Goal: Manage account settings

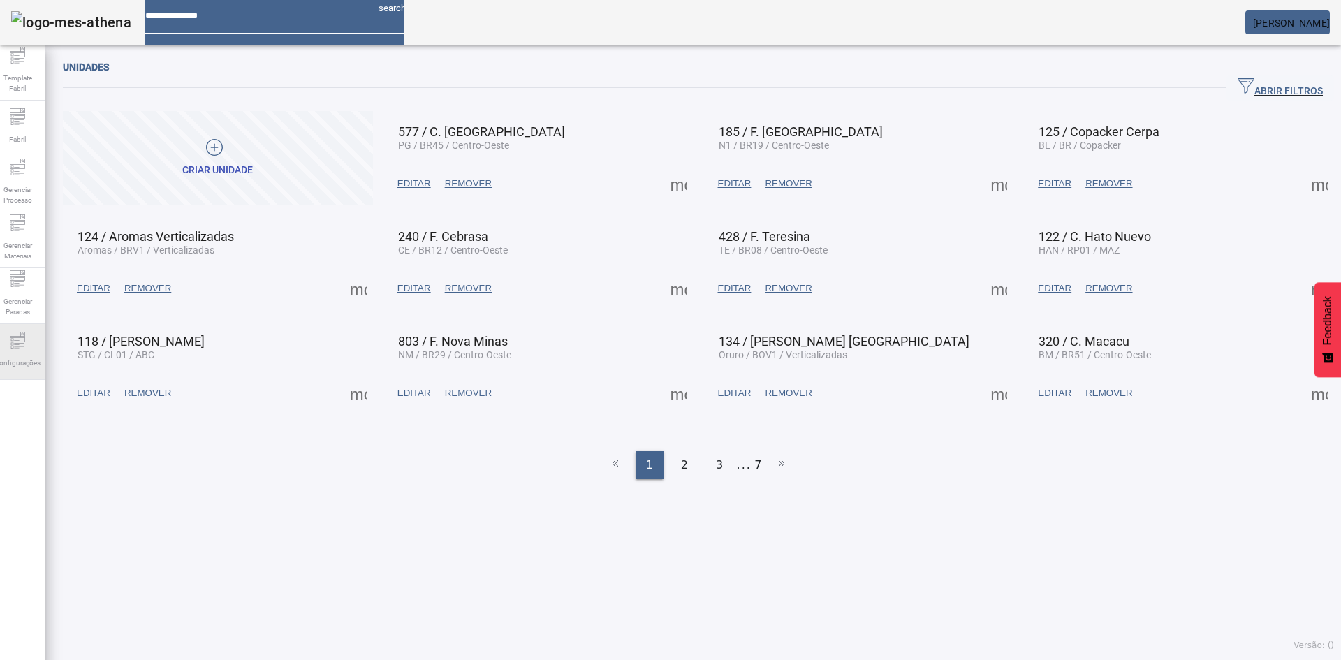
click at [38, 344] on div "Configurações" at bounding box center [18, 352] width 56 height 56
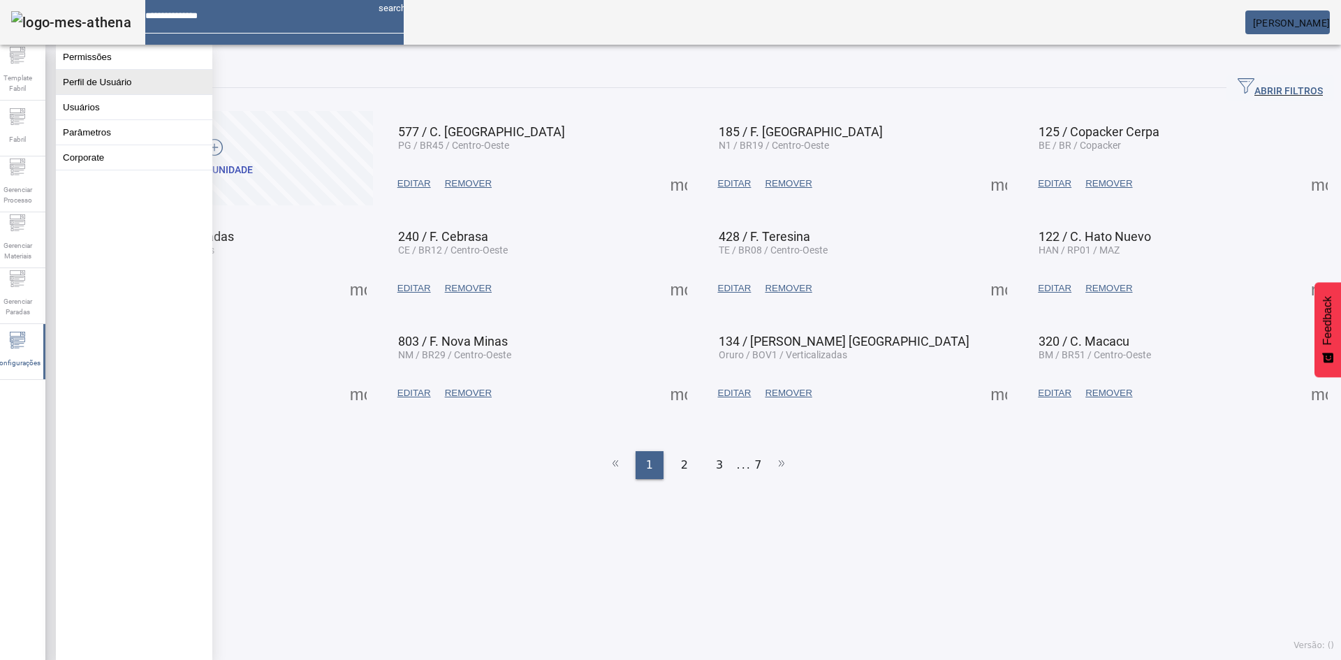
click at [121, 94] on button "Perfil de Usuário" at bounding box center [134, 82] width 157 height 24
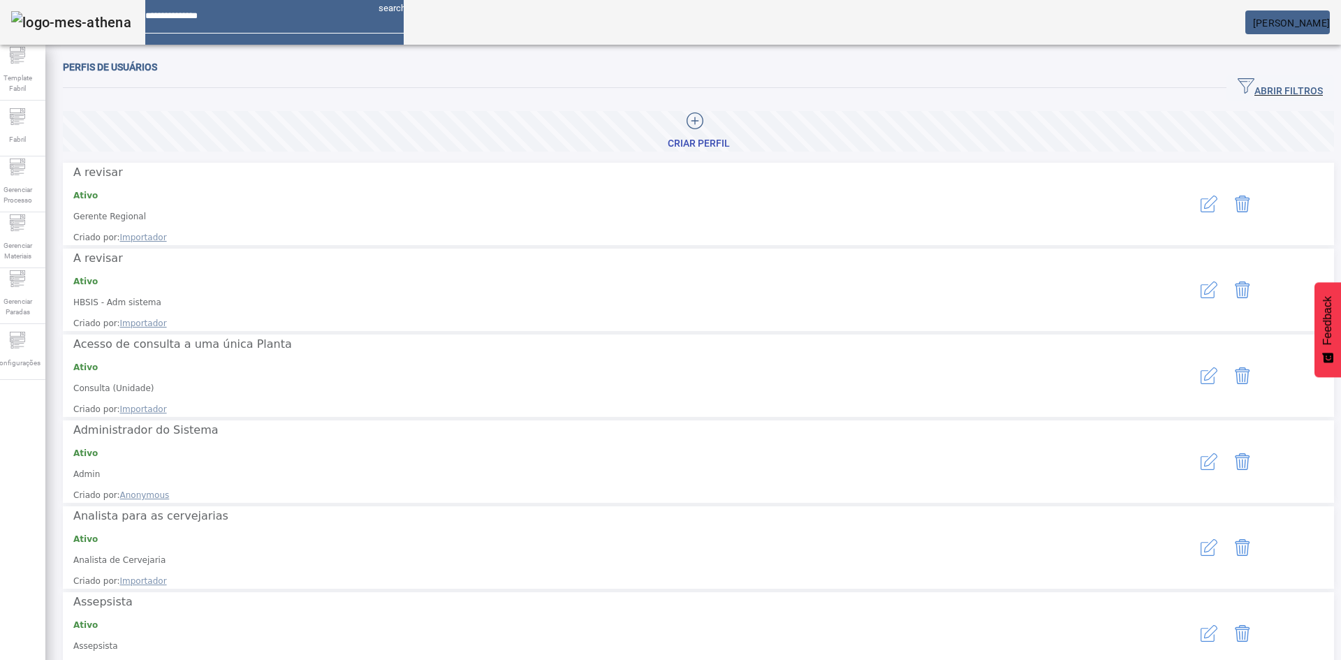
click at [1201, 453] on icon "button" at bounding box center [1209, 461] width 17 height 17
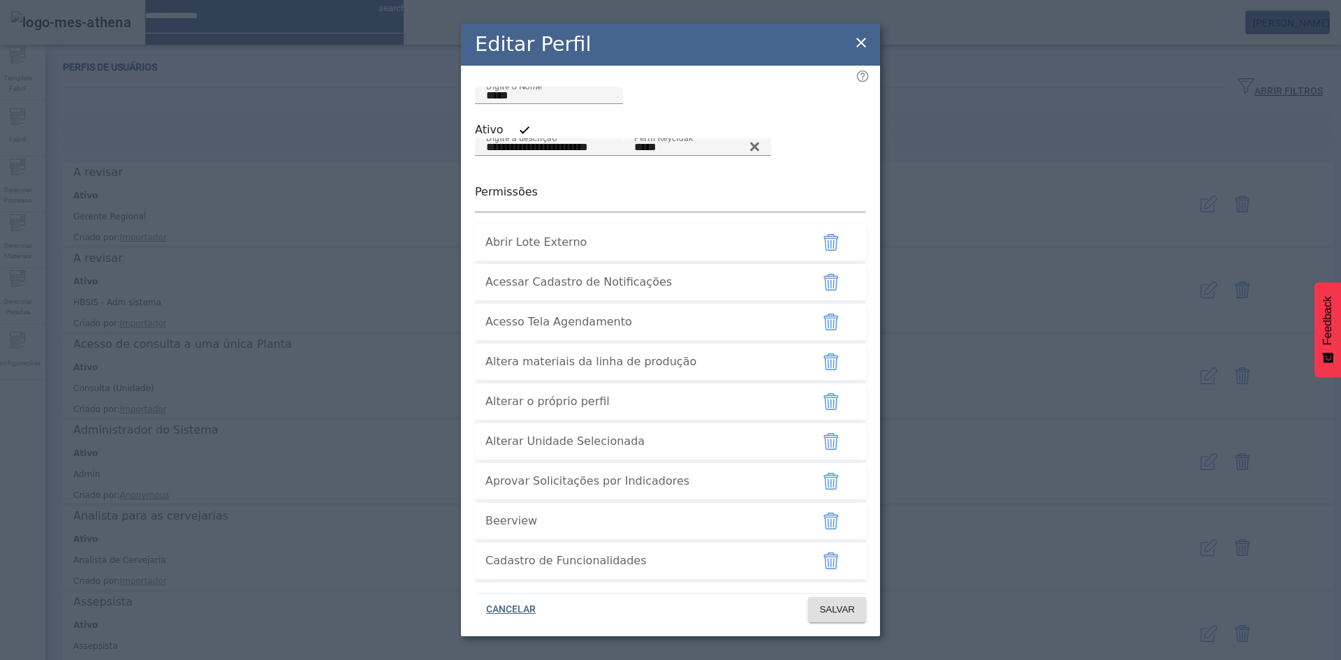
click at [865, 38] on icon at bounding box center [861, 42] width 17 height 17
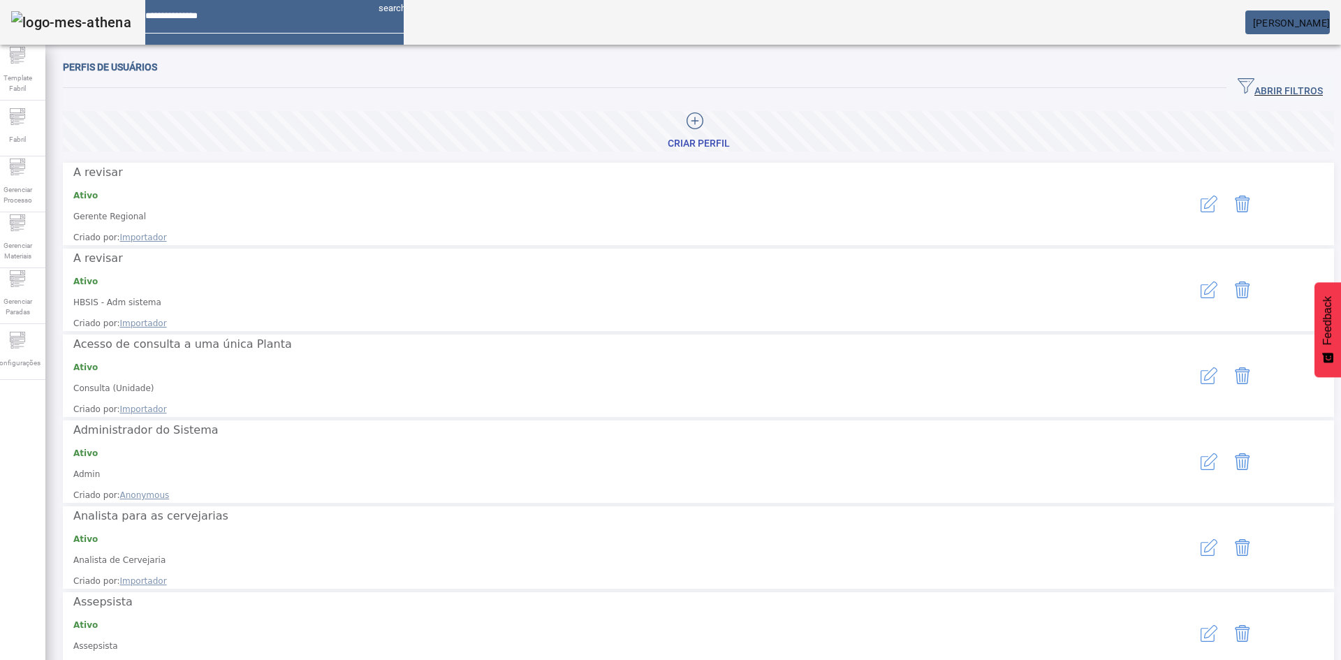
click at [1325, 27] on span "[PERSON_NAME]" at bounding box center [1291, 22] width 77 height 11
